Goal: Task Accomplishment & Management: Manage account settings

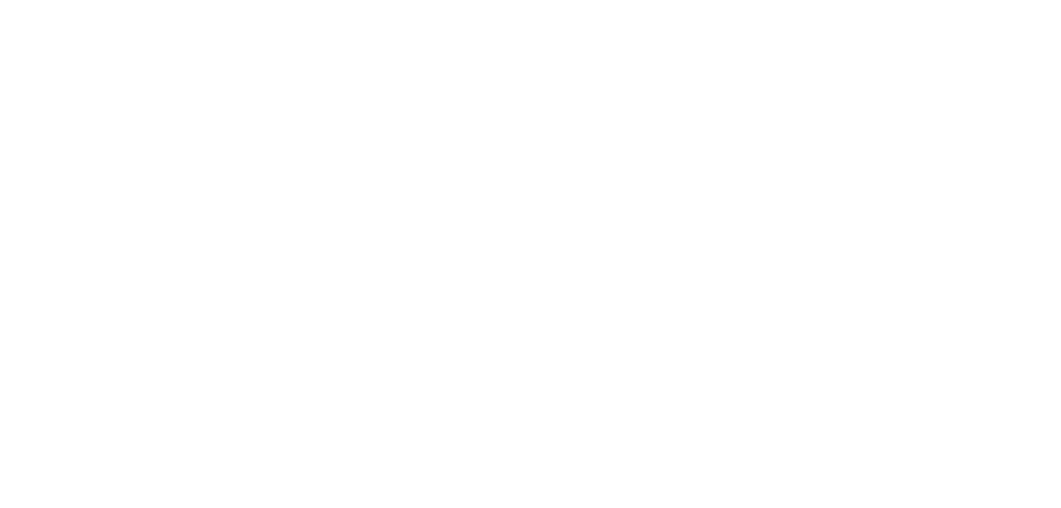
select select
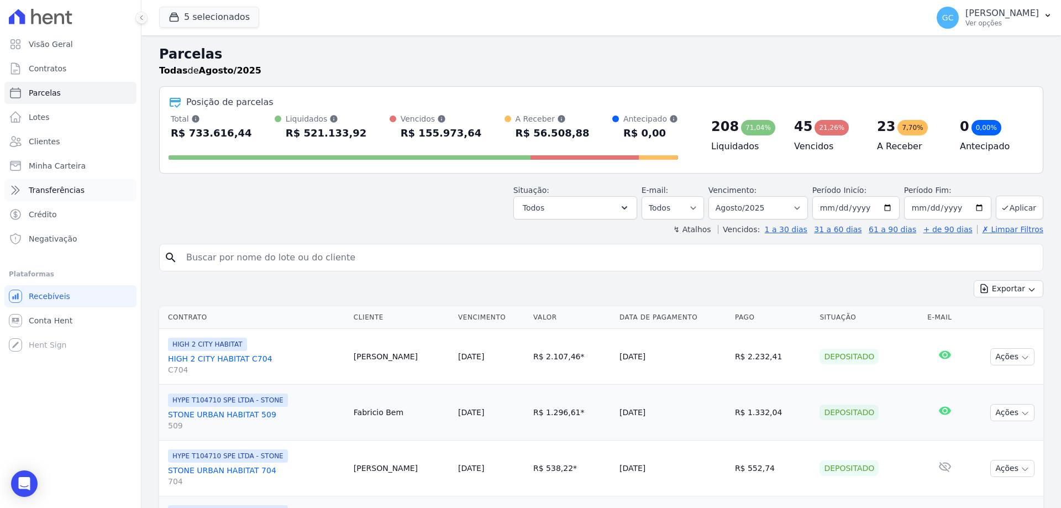
click at [39, 187] on span "Transferências" at bounding box center [57, 190] width 56 height 11
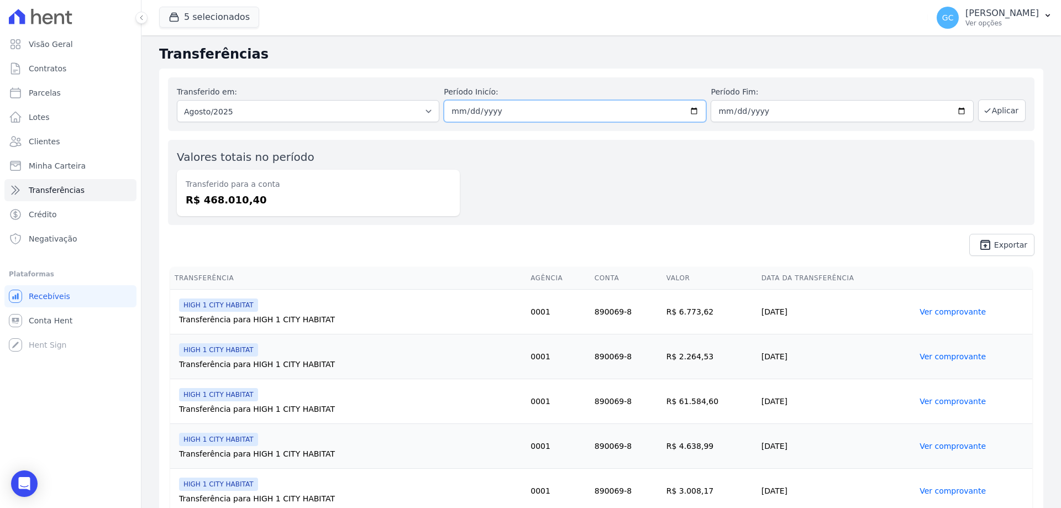
click at [680, 112] on input "[DATE]" at bounding box center [575, 111] width 262 height 22
click at [1006, 96] on div "Transferido em: Todos os meses Abril/2025 Maio/2025 Junho/2025 Julho/2025 Agost…" at bounding box center [601, 104] width 866 height 54
click at [1011, 117] on button "Aplicar" at bounding box center [1002, 110] width 48 height 22
click at [1003, 244] on span "Exportar" at bounding box center [1010, 244] width 33 height 7
click at [24, 487] on icon "Open Intercom Messenger" at bounding box center [24, 483] width 14 height 14
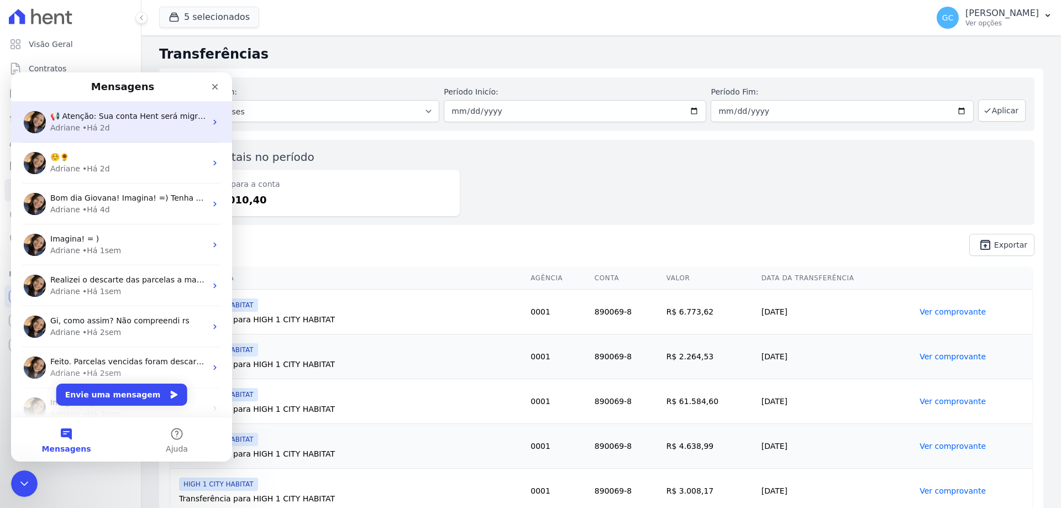
click at [133, 125] on div "Adriane • Há 2d" at bounding box center [128, 128] width 156 height 12
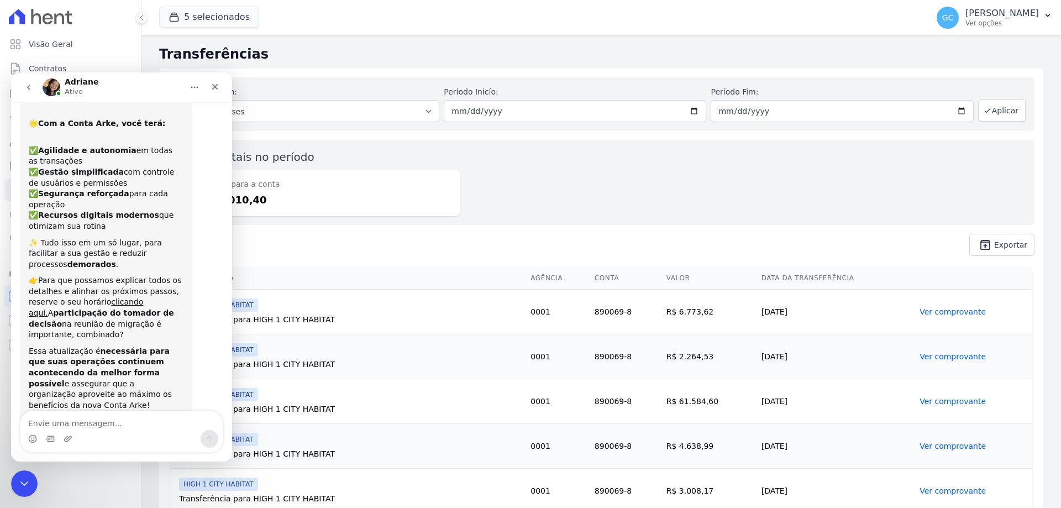
scroll to position [93, 0]
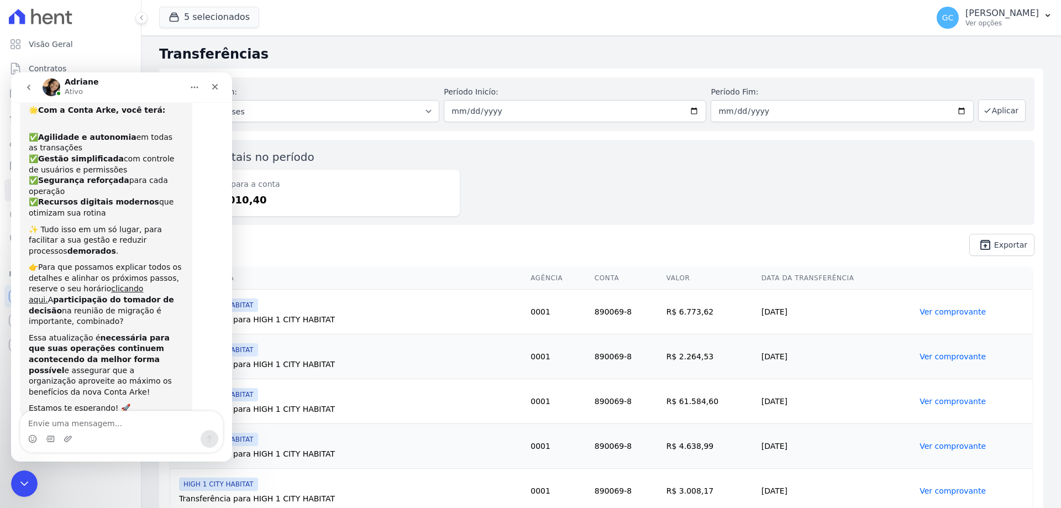
click at [30, 90] on icon "go back" at bounding box center [28, 87] width 9 height 9
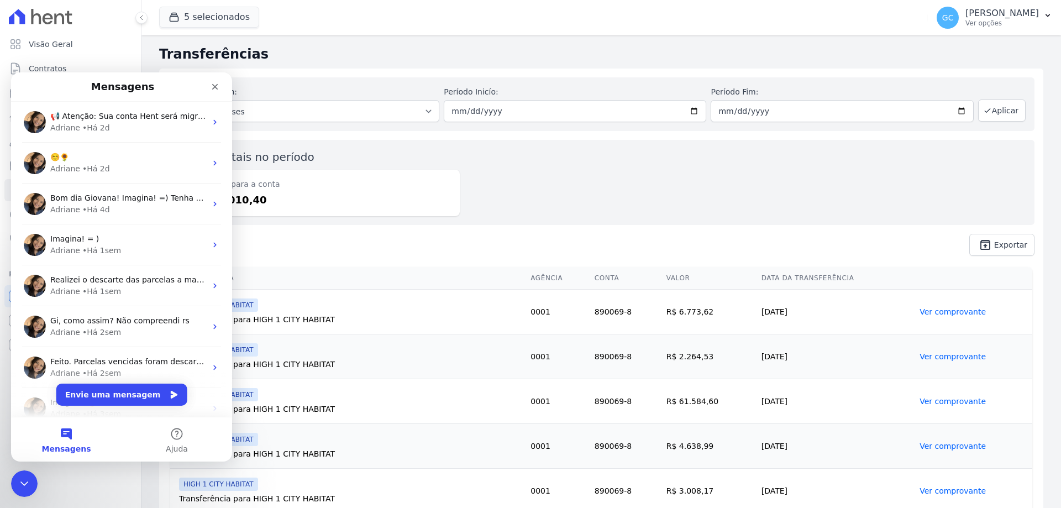
scroll to position [0, 0]
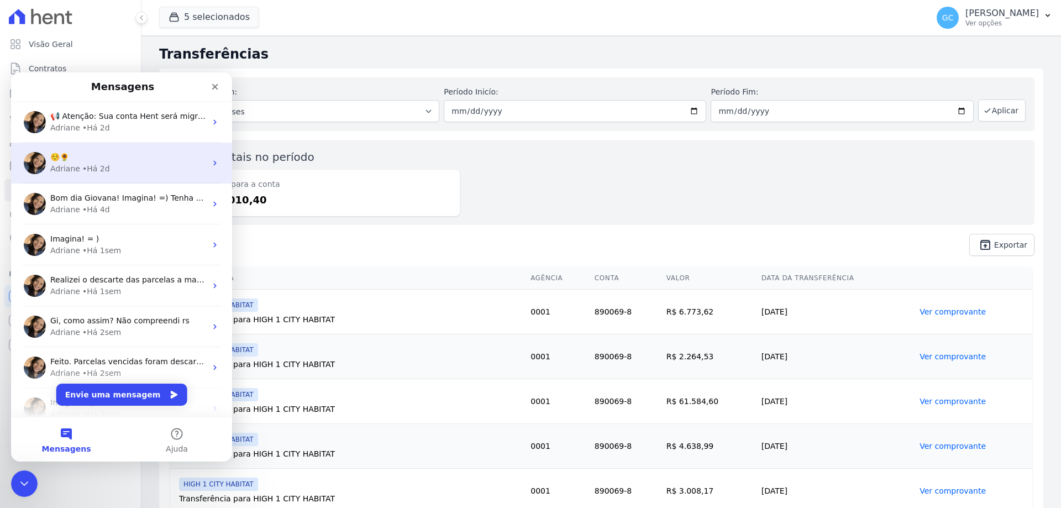
click at [110, 159] on div "☺️🌻" at bounding box center [128, 157] width 156 height 12
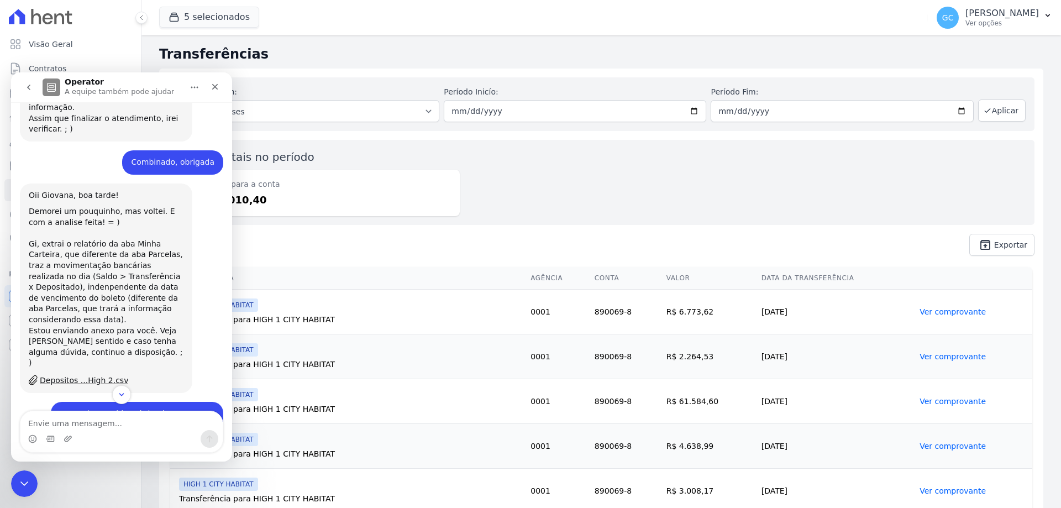
scroll to position [572, 0]
drag, startPoint x: 448, startPoint y: 207, endPoint x: 465, endPoint y: 217, distance: 19.8
drag, startPoint x: 465, startPoint y: 217, endPoint x: 525, endPoint y: 181, distance: 70.4
click at [525, 181] on div "Valores totais no período Transferido para a conta R$ 468.010,40" at bounding box center [601, 182] width 866 height 85
click at [513, 177] on div "Valores totais no período Transferido para a conta R$ 468.010,40" at bounding box center [601, 182] width 866 height 85
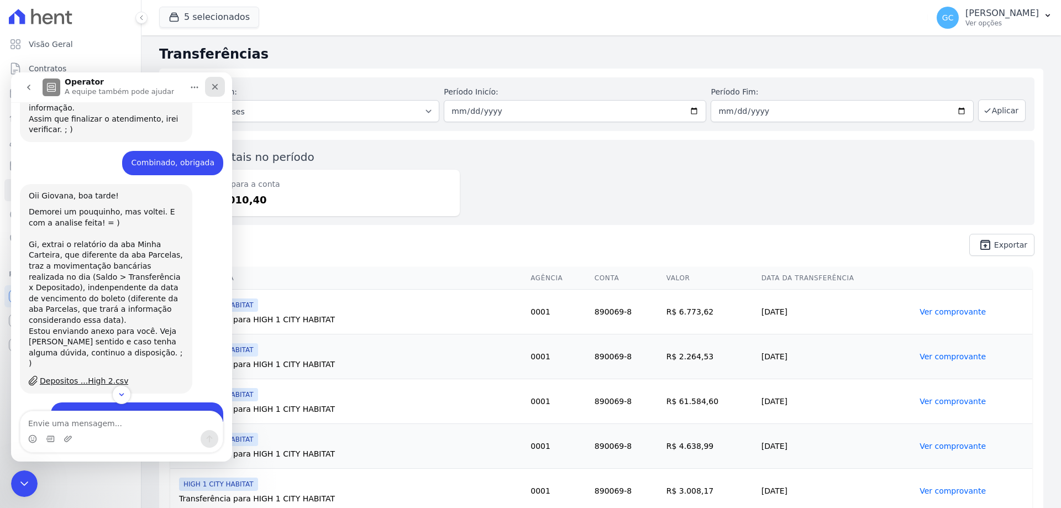
click at [220, 89] on div "Fechar" at bounding box center [215, 87] width 20 height 20
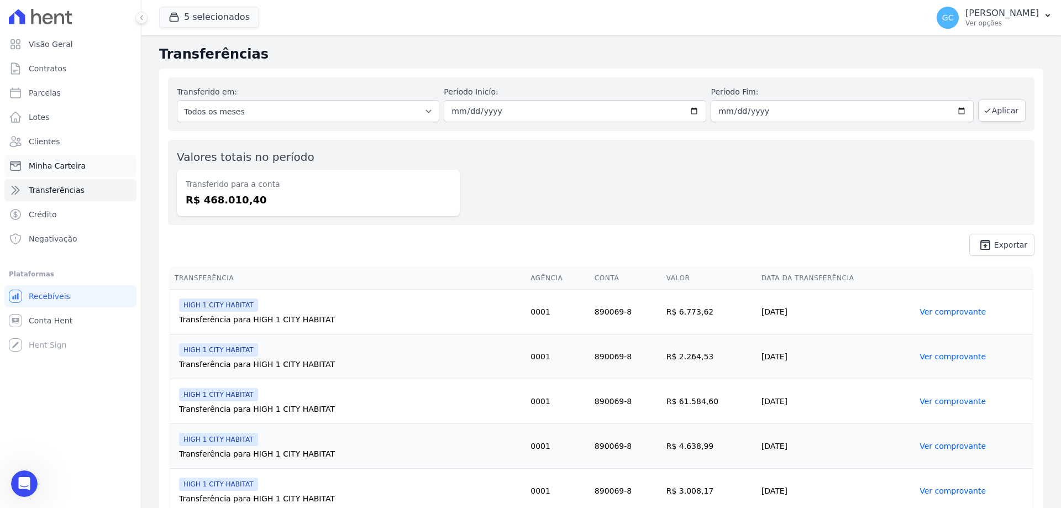
scroll to position [763, 0]
click at [85, 206] on link "Crédito" at bounding box center [70, 214] width 132 height 22
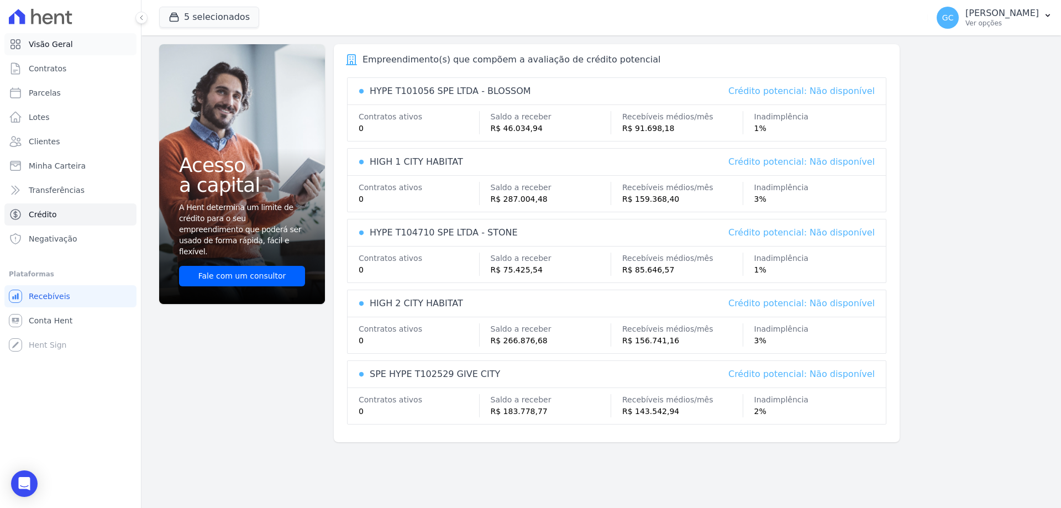
click at [67, 46] on span "Visão Geral" at bounding box center [51, 44] width 44 height 11
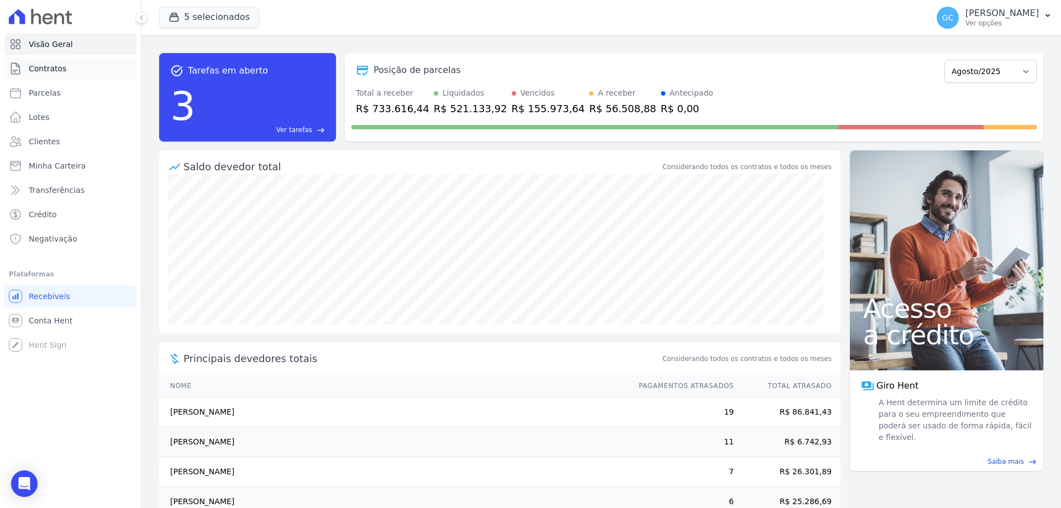
click at [61, 67] on span "Contratos" at bounding box center [48, 68] width 38 height 11
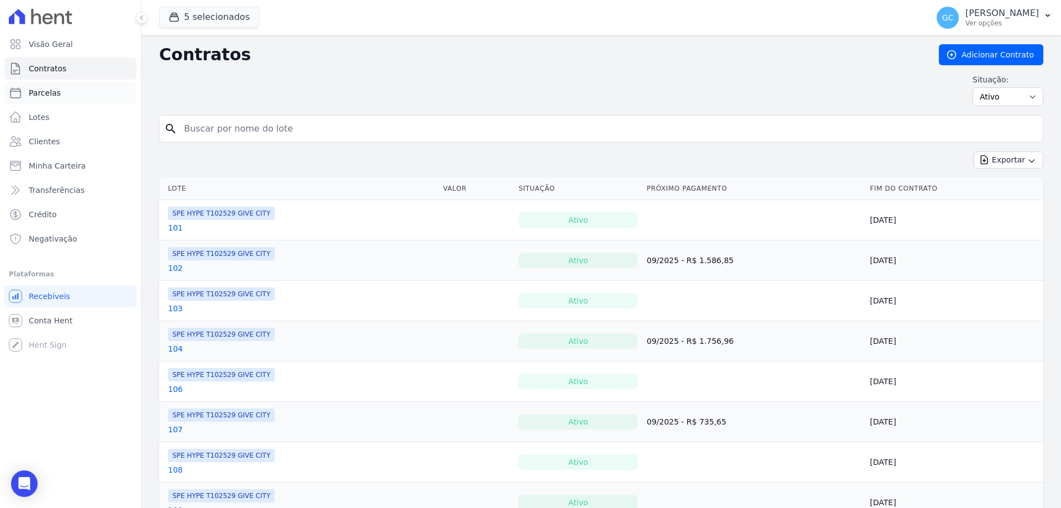
click at [52, 96] on span "Parcelas" at bounding box center [45, 92] width 32 height 11
select select
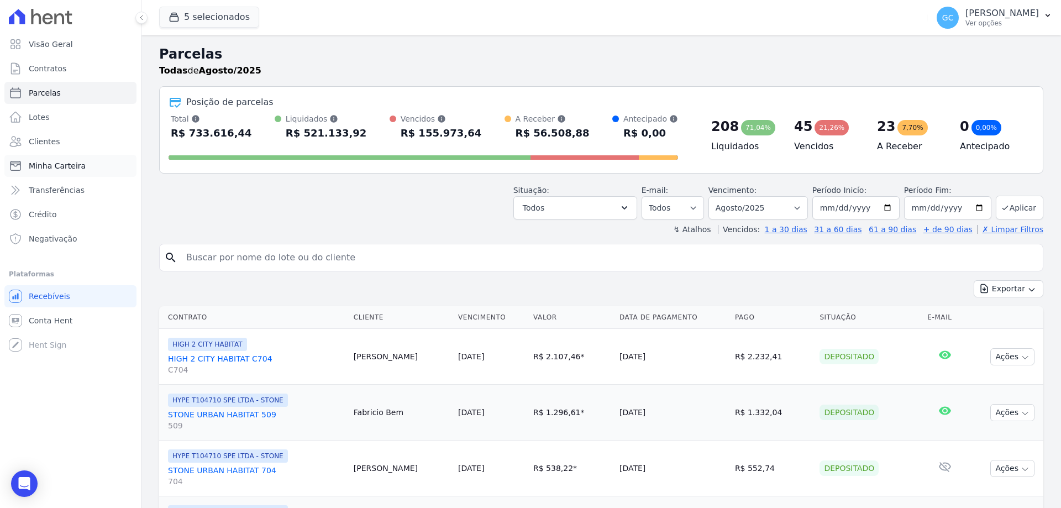
click at [60, 165] on span "Minha Carteira" at bounding box center [57, 165] width 57 height 11
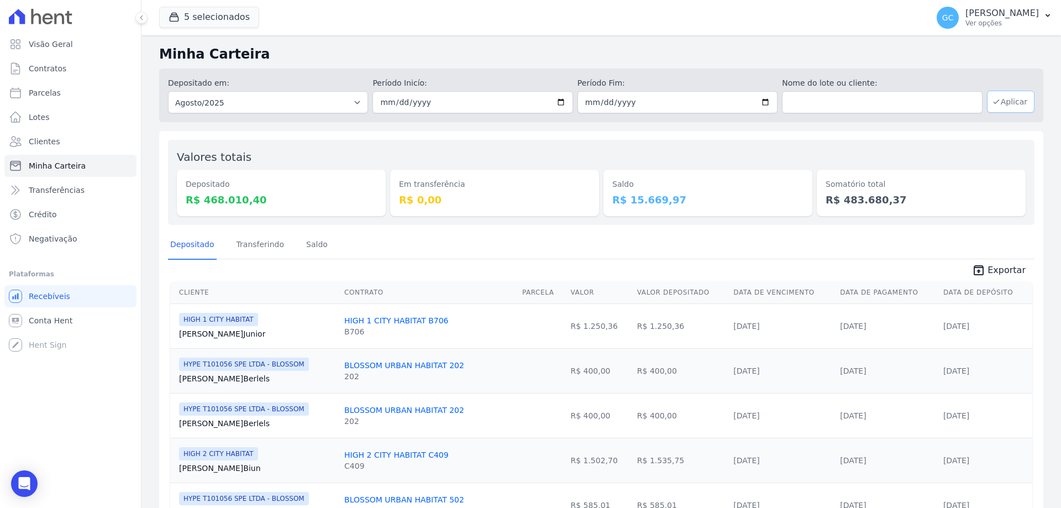
click at [996, 103] on button "Aplicar" at bounding box center [1011, 102] width 48 height 22
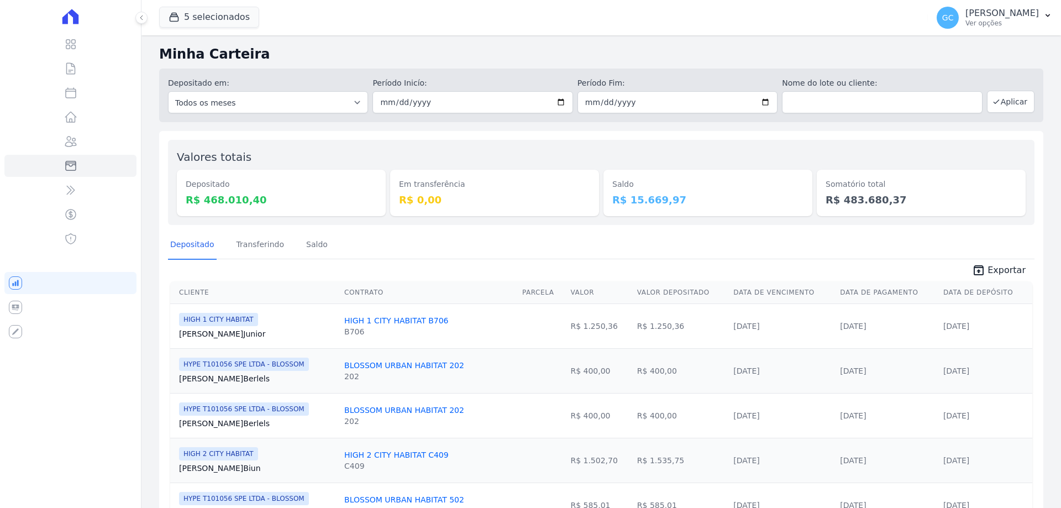
click at [1002, 270] on span "Exportar" at bounding box center [1006, 270] width 38 height 13
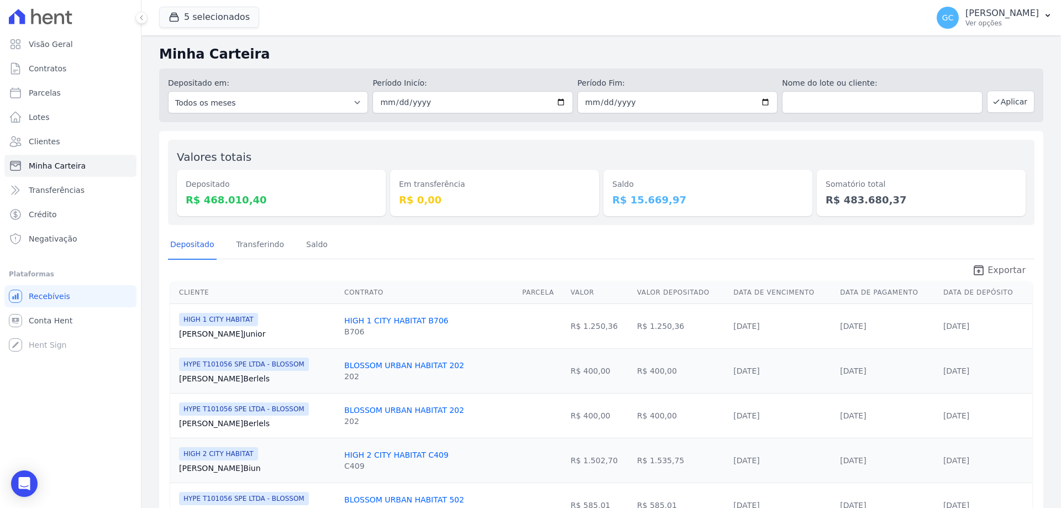
click at [1002, 271] on span "Exportar" at bounding box center [1006, 270] width 38 height 13
click at [309, 244] on link "Saldo" at bounding box center [317, 245] width 26 height 29
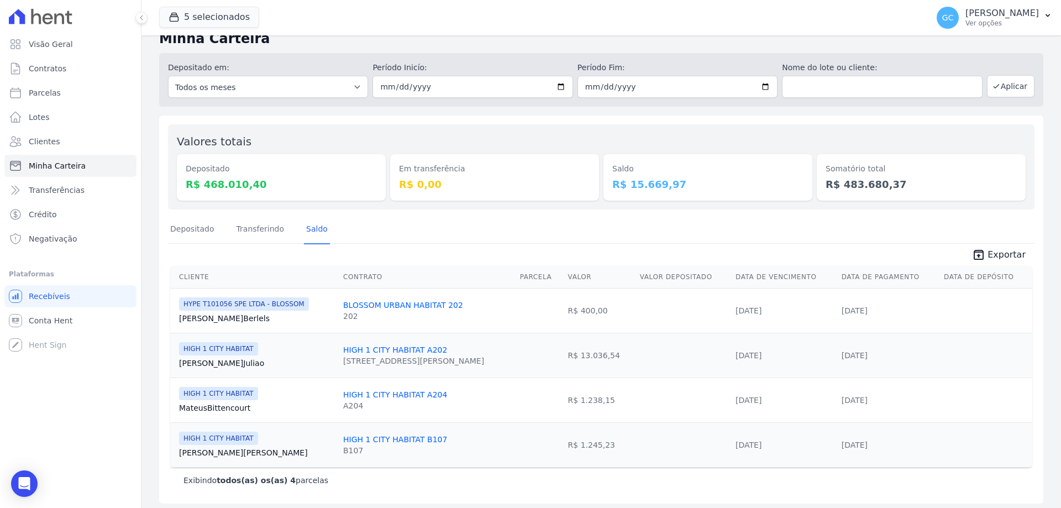
scroll to position [20, 0]
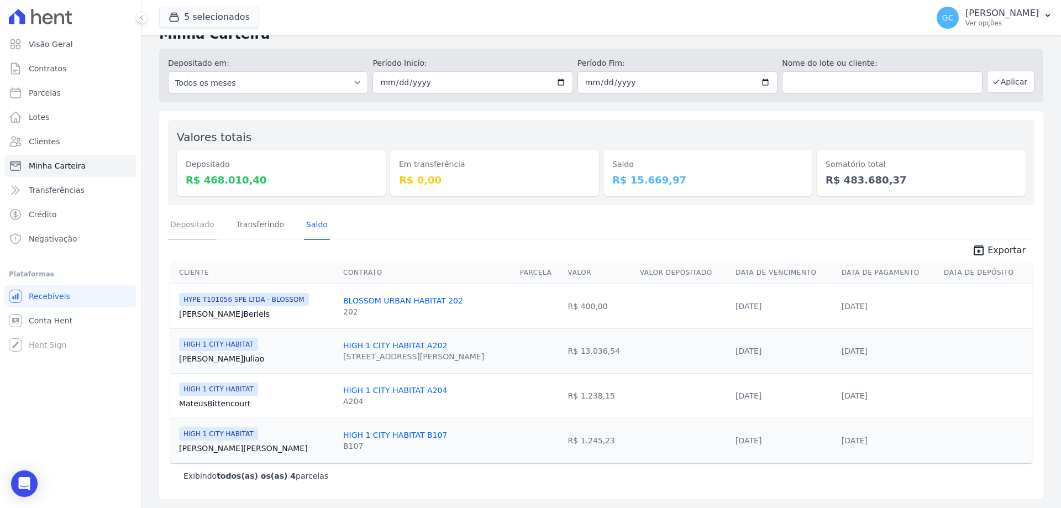
click at [208, 228] on link "Depositado" at bounding box center [192, 225] width 49 height 29
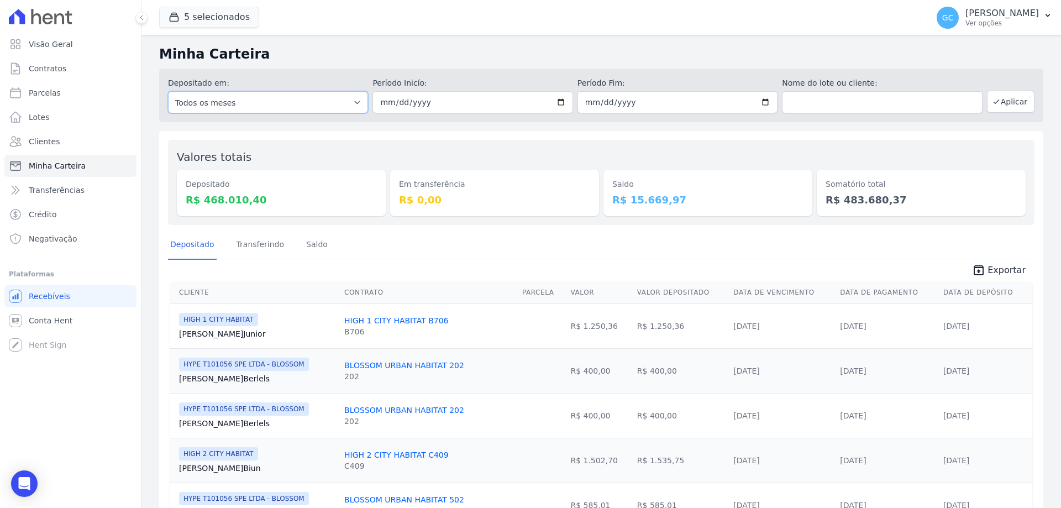
click at [311, 97] on select "Todos os meses Janeiro/2024 Fevereiro/2024 Março/2024 Abril/2024 Maio/2024 Junh…" at bounding box center [268, 102] width 200 height 22
select select "08/2025"
click at [168, 91] on select "Todos os meses Janeiro/2024 Fevereiro/2024 Março/2024 Abril/2024 Maio/2024 Junh…" at bounding box center [268, 102] width 200 height 22
click at [434, 108] on input "date" at bounding box center [472, 102] width 200 height 22
click at [557, 104] on input "date" at bounding box center [472, 102] width 200 height 22
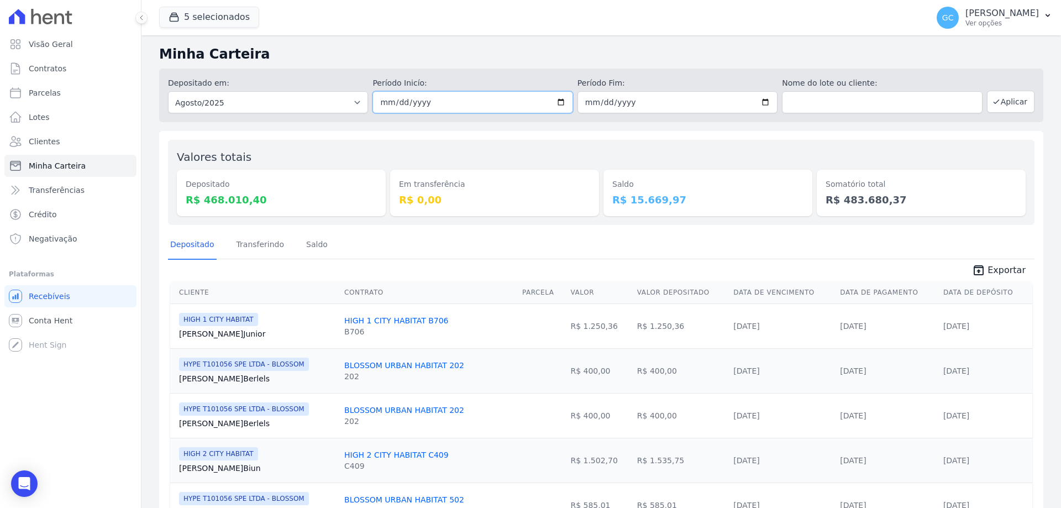
type input "[DATE]"
click at [755, 101] on input "date" at bounding box center [677, 102] width 200 height 22
click at [756, 102] on input "date" at bounding box center [677, 102] width 200 height 22
type input "[DATE]"
drag, startPoint x: 995, startPoint y: 119, endPoint x: 1014, endPoint y: 97, distance: 29.4
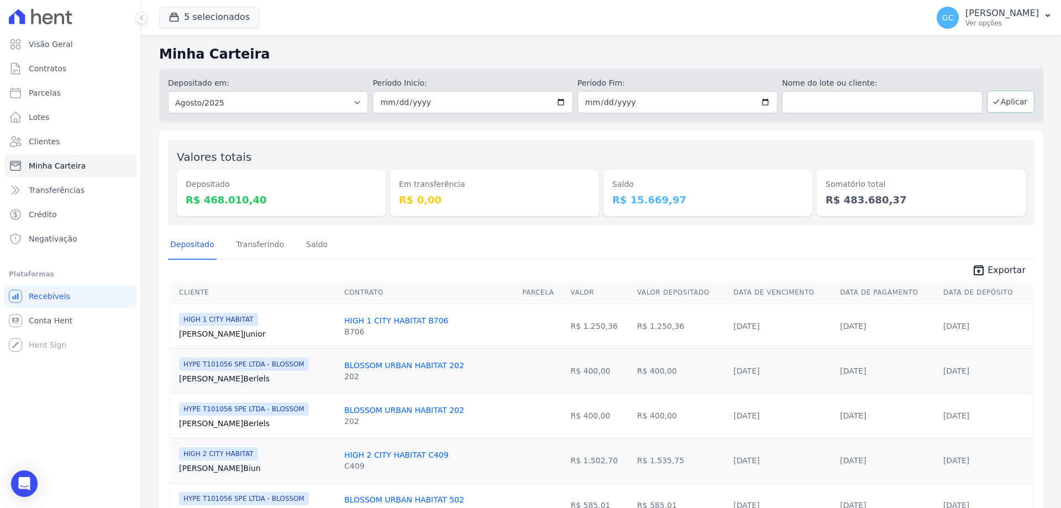
click at [1014, 97] on button "Aplicar" at bounding box center [1011, 102] width 48 height 22
click at [303, 110] on select "Todos os meses Janeiro/2024 Fevereiro/2024 Março/2024 Abril/2024 Maio/2024 Junh…" at bounding box center [268, 102] width 200 height 22
click at [391, 31] on div "5 selecionados HYPE EMPREENDIMENTOS IMOBILIARIOS SPE LTDA HIGH 1 CITY HABITAT H…" at bounding box center [541, 17] width 764 height 36
